Goal: Information Seeking & Learning: Check status

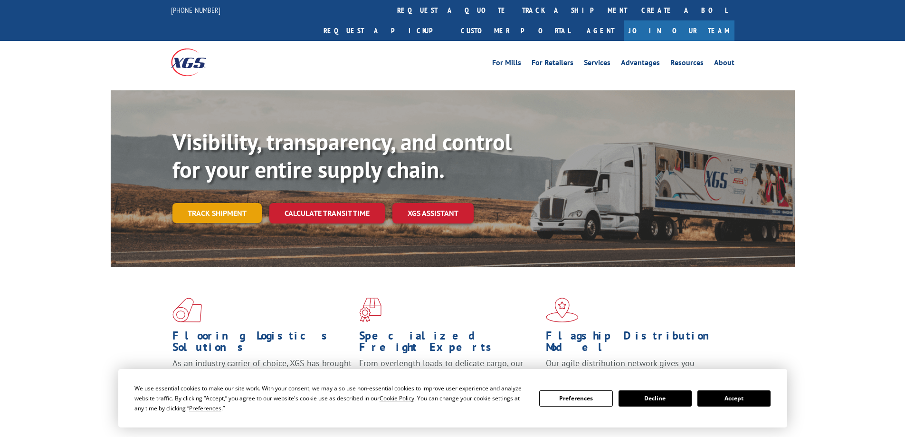
click at [217, 203] on link "Track shipment" at bounding box center [217, 213] width 89 height 20
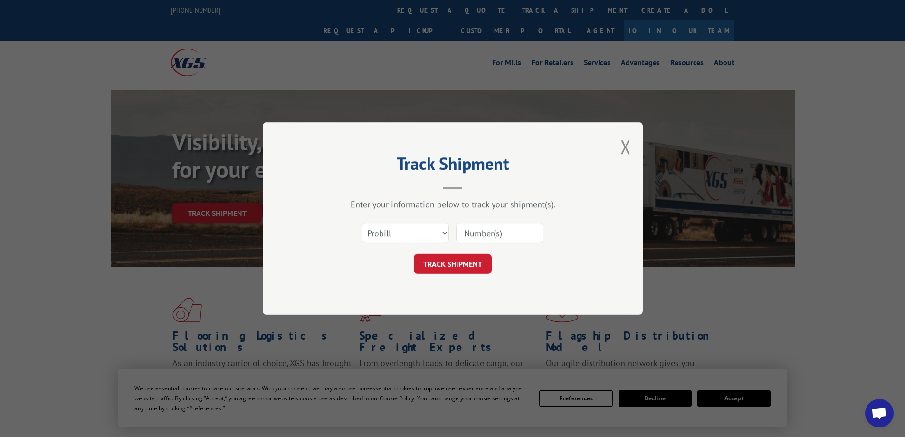
click at [516, 235] on input at bounding box center [499, 233] width 87 height 20
paste input "14844364"
type input "14844364"
click at [466, 258] on button "TRACK SHIPMENT" at bounding box center [453, 264] width 78 height 20
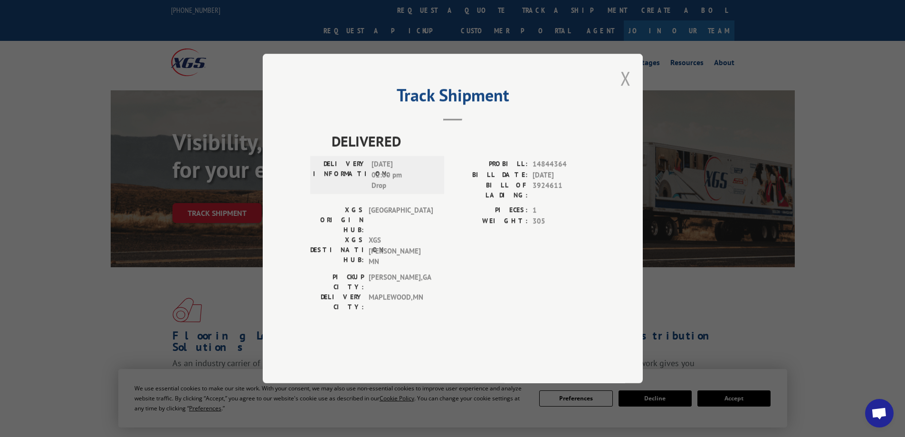
click at [626, 91] on button "Close modal" at bounding box center [626, 78] width 10 height 25
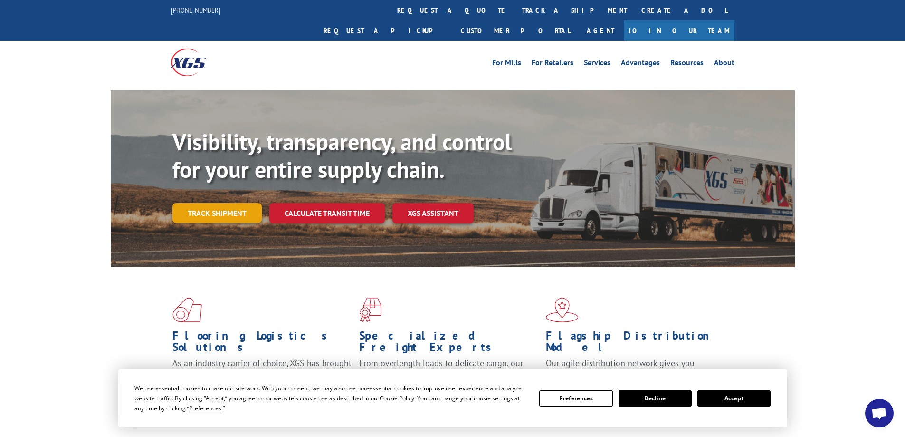
click at [194, 203] on link "Track shipment" at bounding box center [217, 213] width 89 height 20
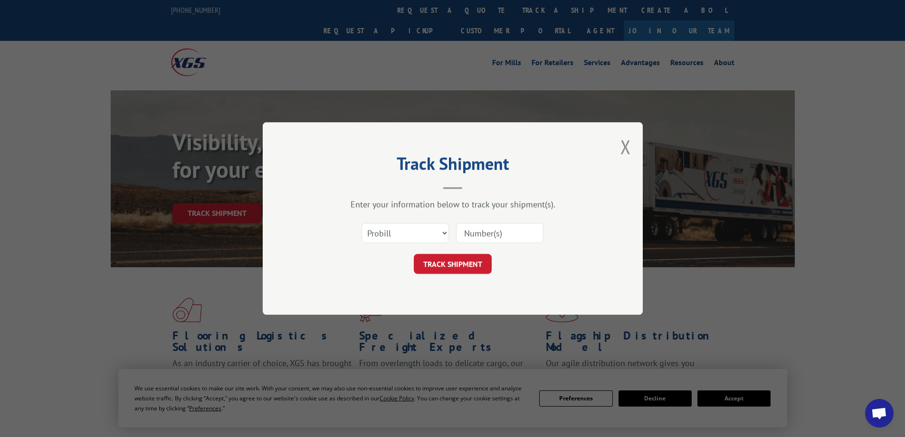
click at [509, 234] on input at bounding box center [499, 233] width 87 height 20
paste input "17615361"
type input "17615361"
click at [466, 261] on button "TRACK SHIPMENT" at bounding box center [453, 264] width 78 height 20
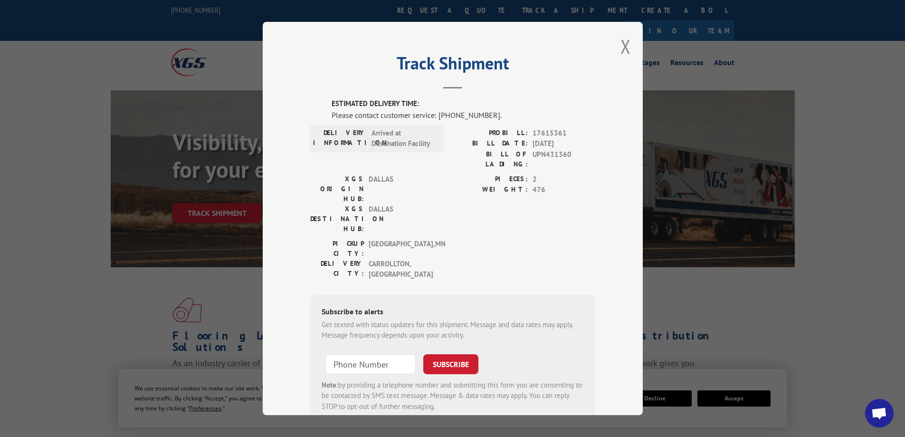
scroll to position [16, 0]
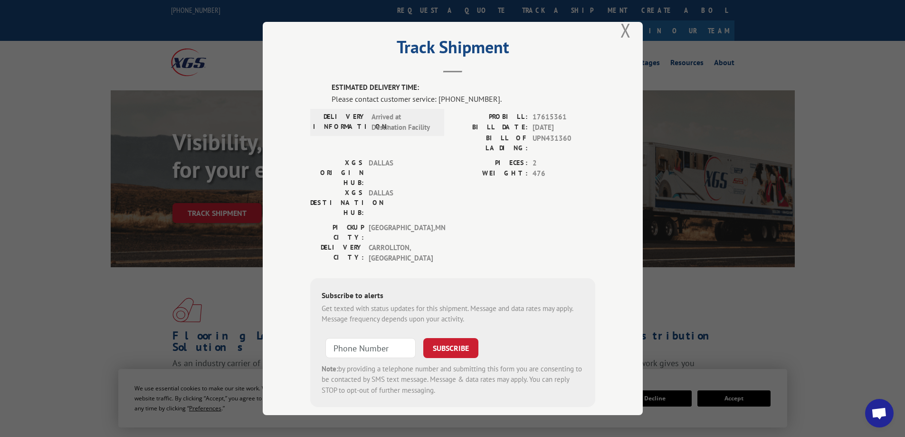
click at [575, 62] on header "Track Shipment" at bounding box center [452, 56] width 285 height 32
click at [552, 70] on header "Track Shipment" at bounding box center [452, 56] width 285 height 32
click at [550, 68] on header "Track Shipment" at bounding box center [452, 56] width 285 height 32
click at [547, 58] on h2 "Track Shipment" at bounding box center [452, 49] width 285 height 18
click at [534, 48] on h2 "Track Shipment" at bounding box center [452, 49] width 285 height 18
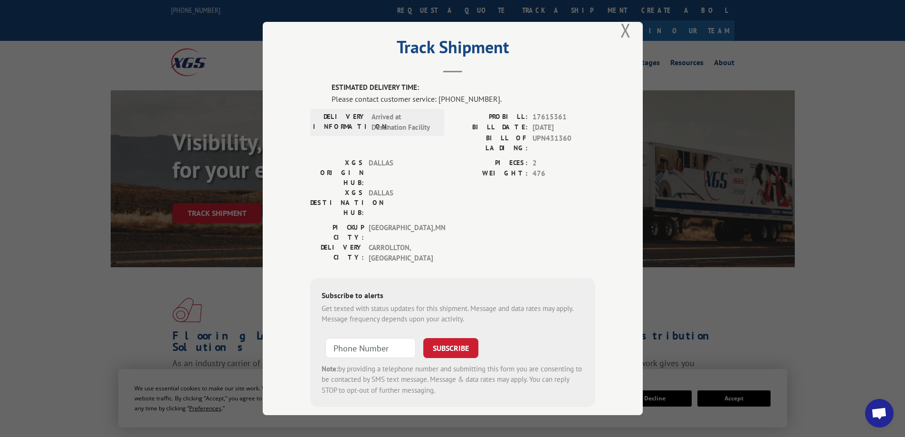
click at [534, 47] on h2 "Track Shipment" at bounding box center [452, 49] width 285 height 18
click at [621, 29] on button "Close modal" at bounding box center [626, 30] width 10 height 25
